Goal: Find specific page/section: Find specific page/section

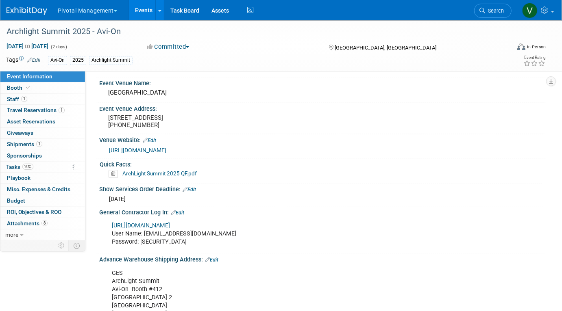
click at [147, 9] on link "Events" at bounding box center [144, 10] width 30 height 20
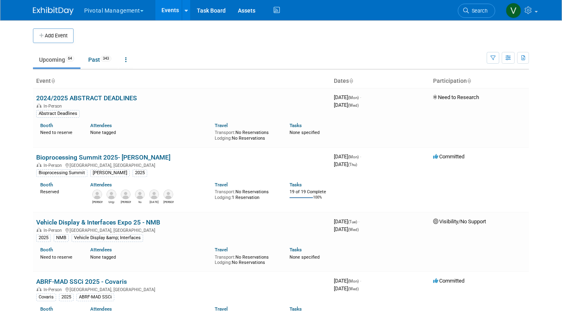
scroll to position [2343, 0]
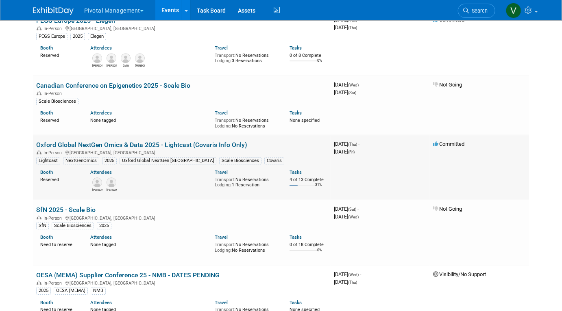
click at [163, 149] on link "Oxford Global NextGen Omics & Data 2025 - Lightcast (Covaris Info Only)" at bounding box center [141, 145] width 211 height 8
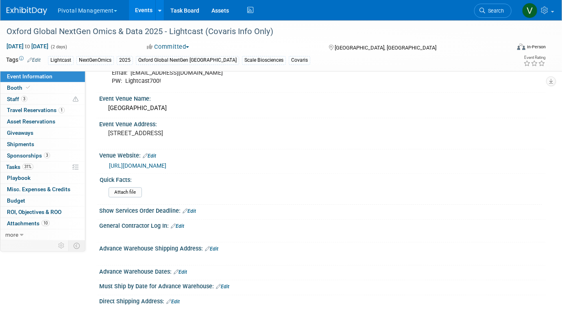
scroll to position [895, 0]
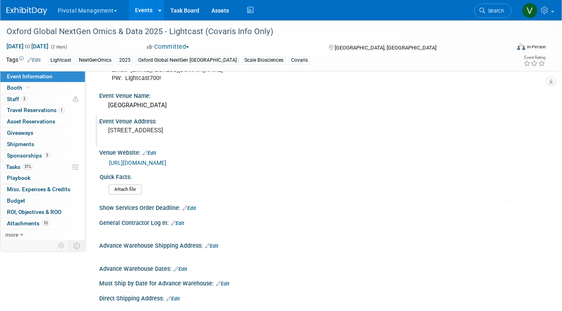
drag, startPoint x: 109, startPoint y: 127, endPoint x: 159, endPoint y: 143, distance: 51.7
click at [159, 134] on pre "1 Shortlands, Hammersmith International Ctre, London, W6 8DR" at bounding box center [192, 130] width 168 height 7
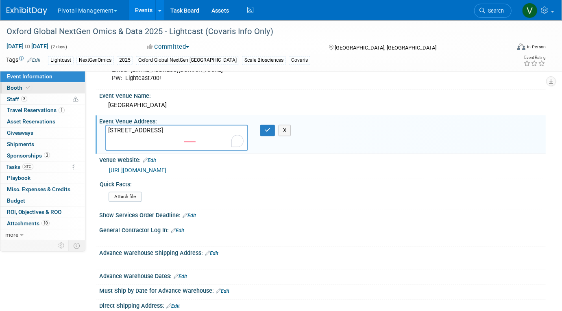
click at [40, 88] on link "Booth" at bounding box center [42, 88] width 85 height 11
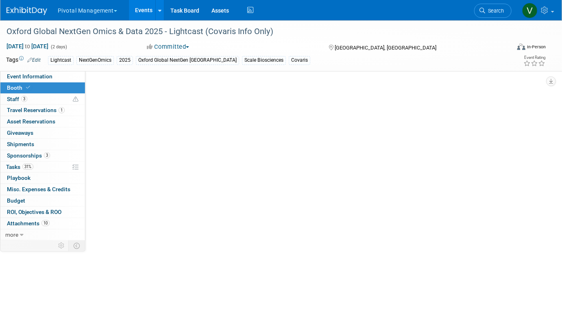
scroll to position [0, 0]
select select "Yes"
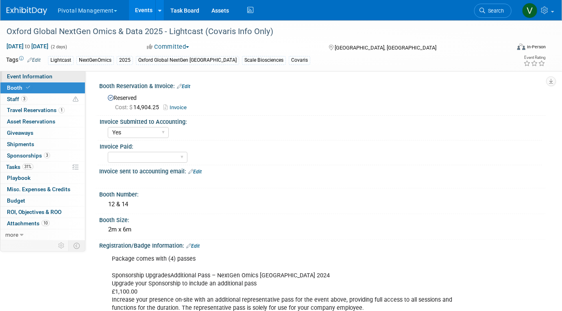
click at [55, 77] on link "Event Information" at bounding box center [42, 76] width 85 height 11
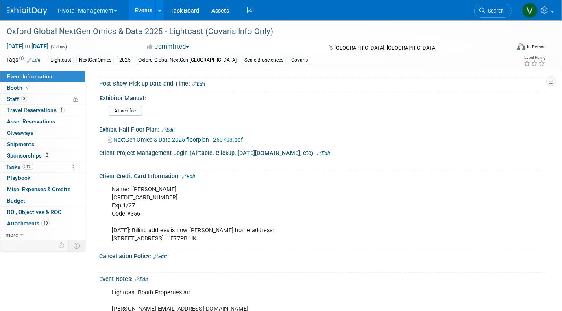
scroll to position [1217, 0]
click at [143, 140] on span "NextGen Omics & Data 2025 floorplan - 250703.pdf" at bounding box center [177, 139] width 129 height 7
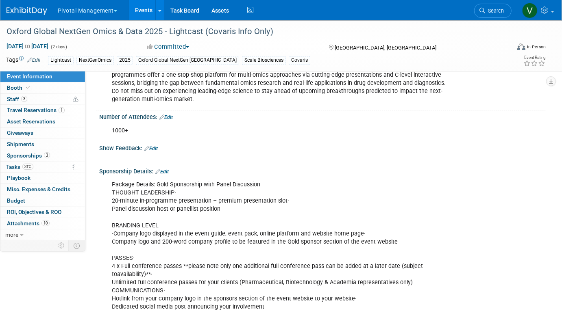
scroll to position [0, 0]
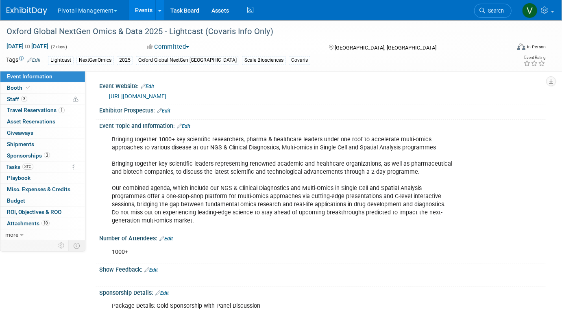
click at [166, 95] on link "https://oxfordglobal.com/precision-medicine/events/nextgen-multi-omics-2025" at bounding box center [137, 96] width 57 height 7
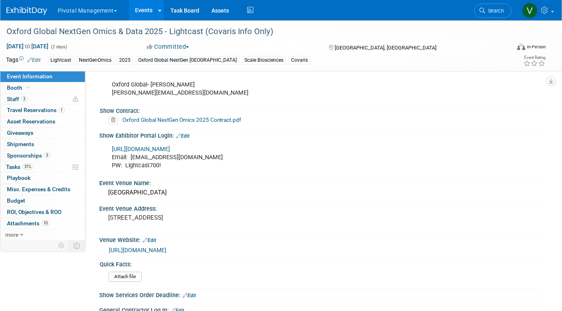
scroll to position [802, 0]
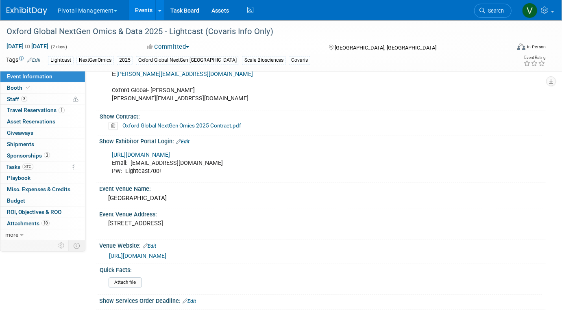
click at [170, 152] on link "https://partners.oxfordglobal.co.uk/ngo-uk-25" at bounding box center [141, 155] width 58 height 7
click at [67, 81] on link "Event Information" at bounding box center [42, 76] width 85 height 11
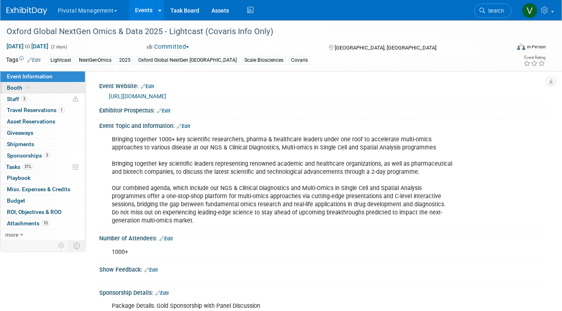
click at [66, 86] on link "Booth" at bounding box center [42, 88] width 85 height 11
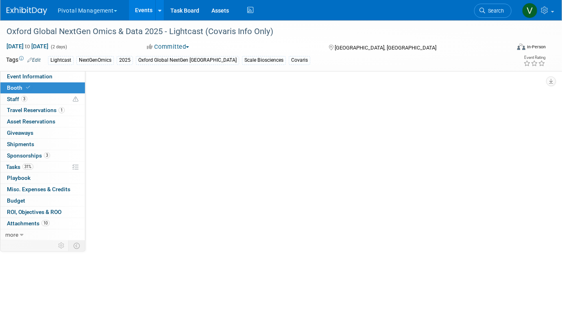
select select "Yes"
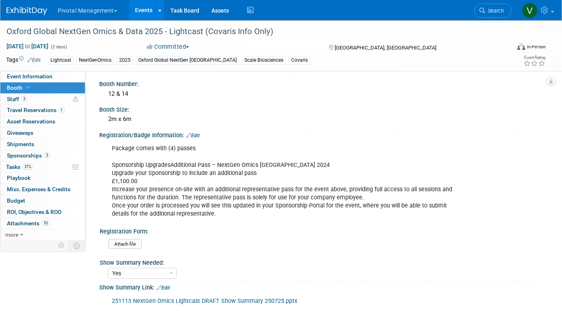
scroll to position [135, 0]
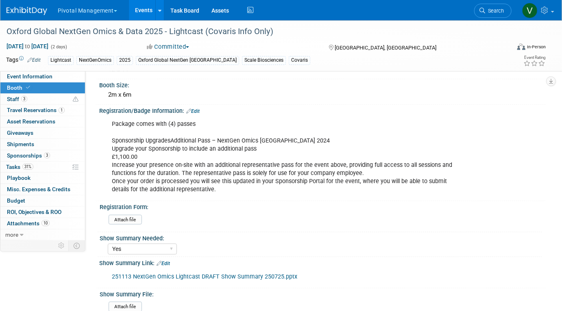
click at [197, 109] on link "Edit" at bounding box center [192, 112] width 13 height 6
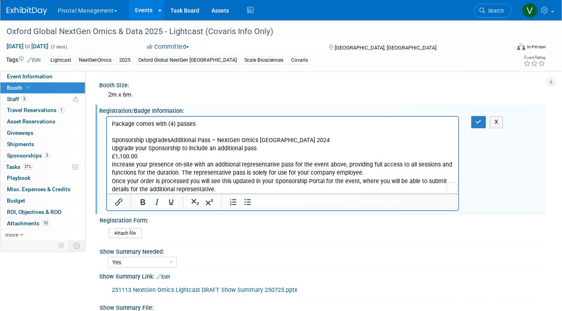
scroll to position [0, 0]
click at [117, 156] on p "Package comes with (4) passes Sponsorship UpgradesAdditional Pass – NextGen Omi…" at bounding box center [282, 157] width 342 height 74
click at [478, 120] on icon "button" at bounding box center [479, 122] width 6 height 6
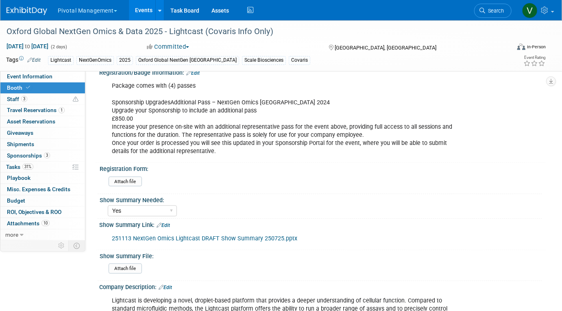
scroll to position [17, 0]
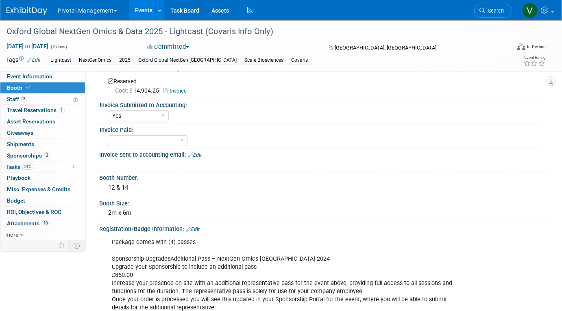
click at [137, 17] on link "Events" at bounding box center [144, 10] width 30 height 20
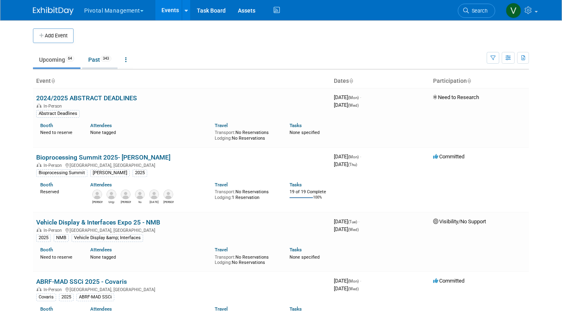
click at [100, 59] on link "Past 343" at bounding box center [99, 59] width 35 height 15
